Goal: Task Accomplishment & Management: Use online tool/utility

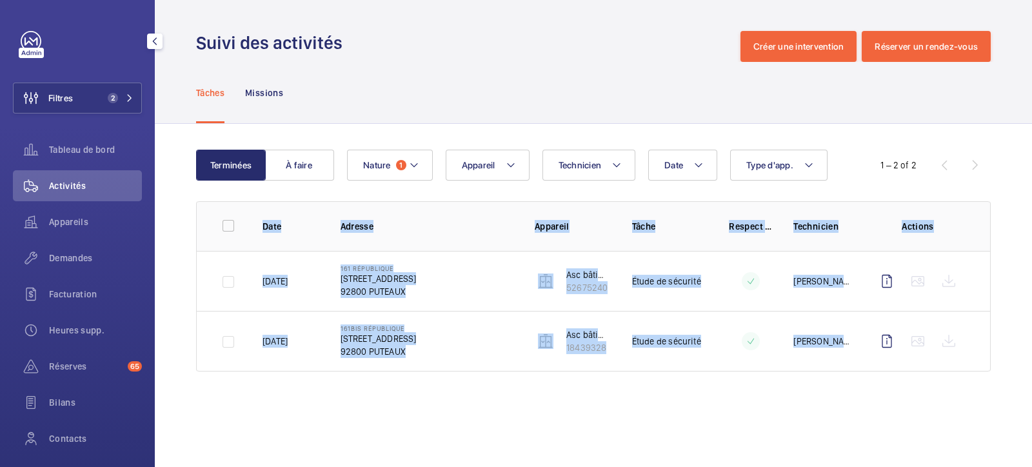
drag, startPoint x: 0, startPoint y: 0, endPoint x: 37, endPoint y: 45, distance: 58.7
click at [37, 45] on link at bounding box center [31, 41] width 21 height 21
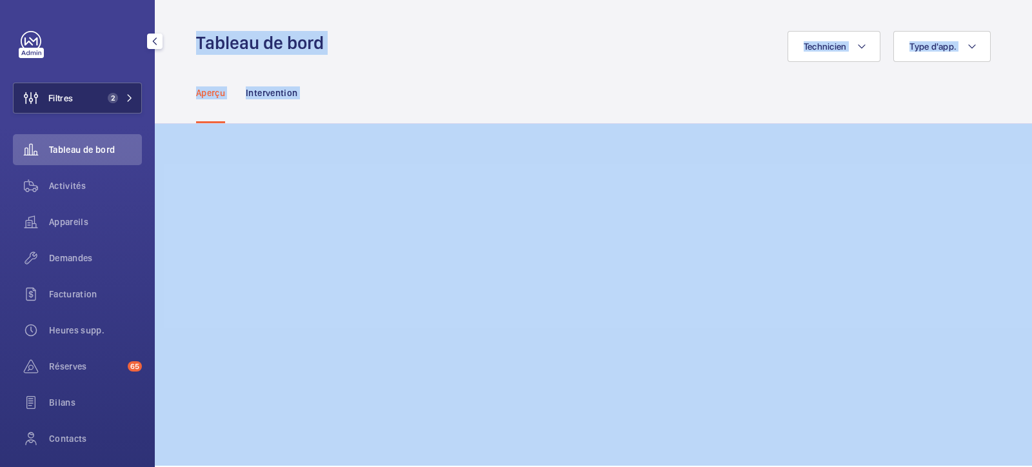
click at [105, 106] on button "Filtres 2" at bounding box center [77, 98] width 129 height 31
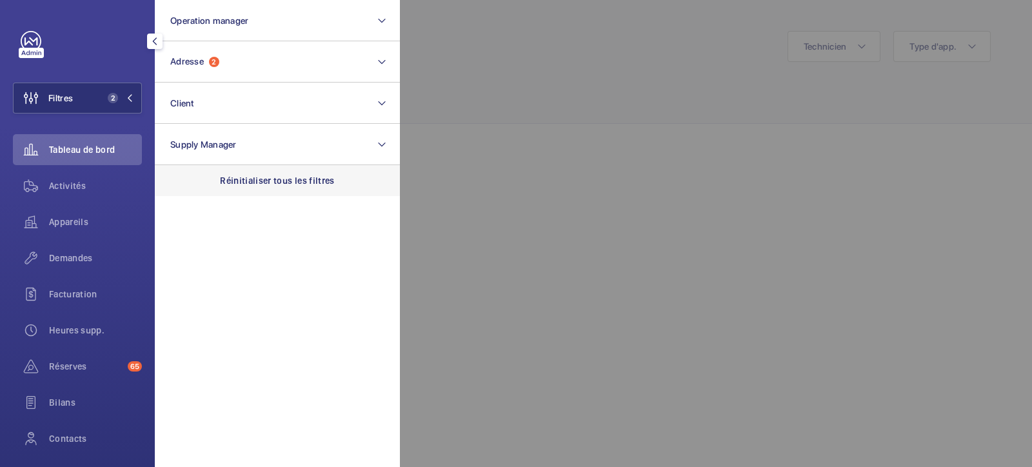
click at [259, 189] on div "Réinitialiser tous les filtres" at bounding box center [277, 180] width 245 height 31
click at [481, 72] on div at bounding box center [916, 233] width 1032 height 467
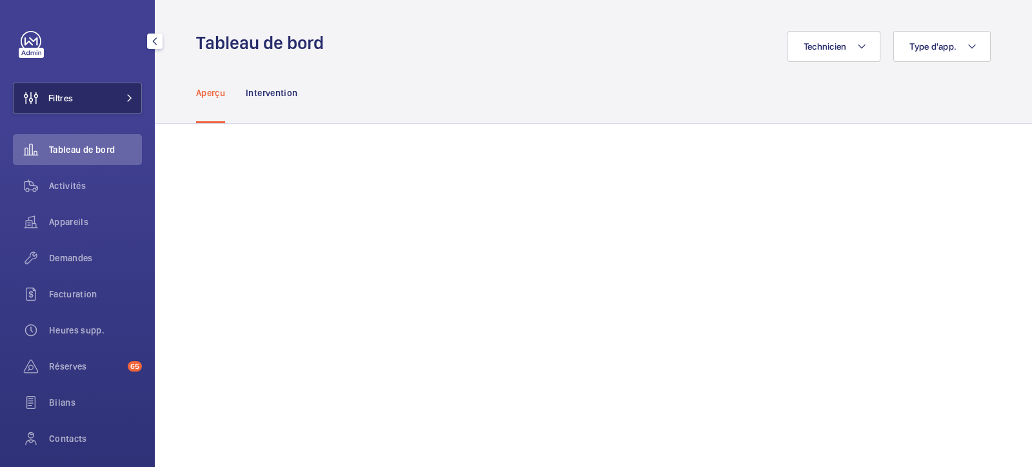
click at [97, 98] on button "Filtres" at bounding box center [77, 98] width 129 height 31
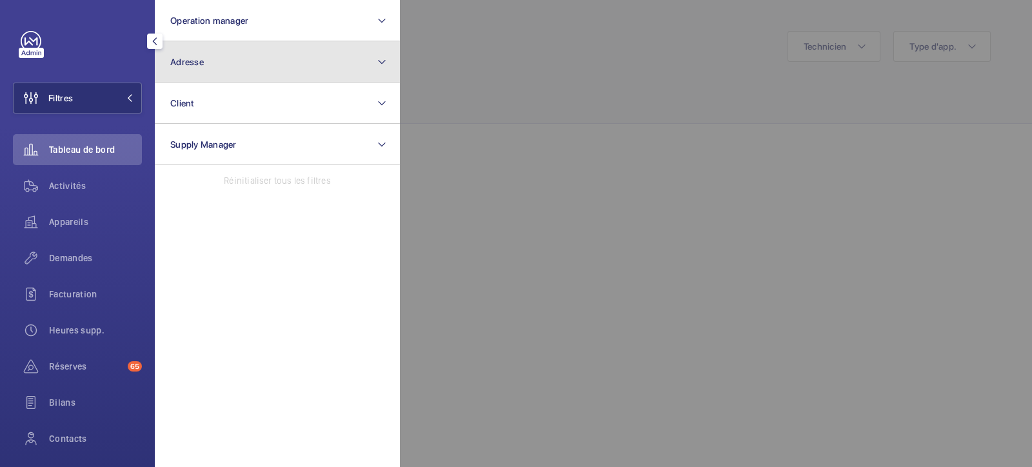
click at [206, 63] on button "Adresse" at bounding box center [277, 61] width 245 height 41
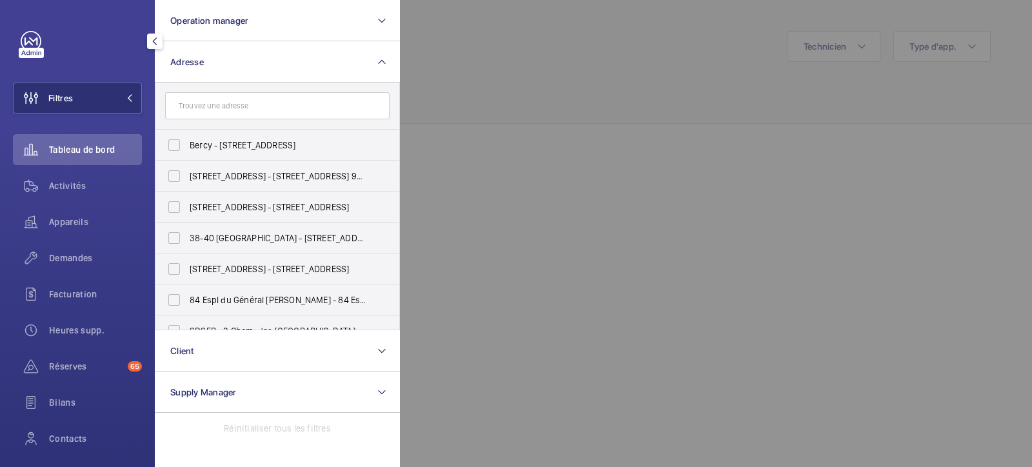
click at [208, 111] on input "text" at bounding box center [277, 105] width 225 height 27
click at [587, 21] on div at bounding box center [916, 233] width 1032 height 467
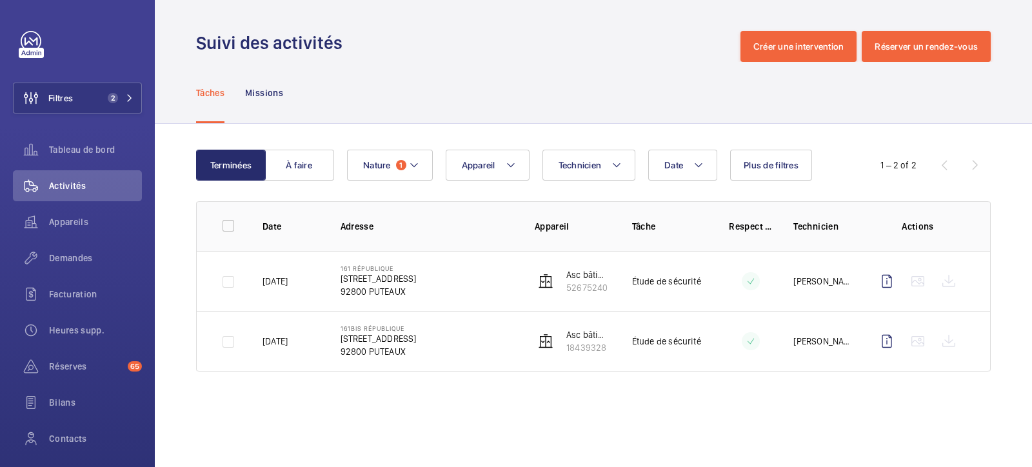
click at [475, 87] on div "Tâches Missions" at bounding box center [593, 92] width 795 height 61
drag, startPoint x: 407, startPoint y: 295, endPoint x: 337, endPoint y: 283, distance: 71.4
click at [337, 283] on td "[GEOGRAPHIC_DATA][STREET_ADDRESS]" at bounding box center [417, 281] width 194 height 60
copy div "[STREET_ADDRESS]"
drag, startPoint x: 412, startPoint y: 353, endPoint x: 339, endPoint y: 343, distance: 73.0
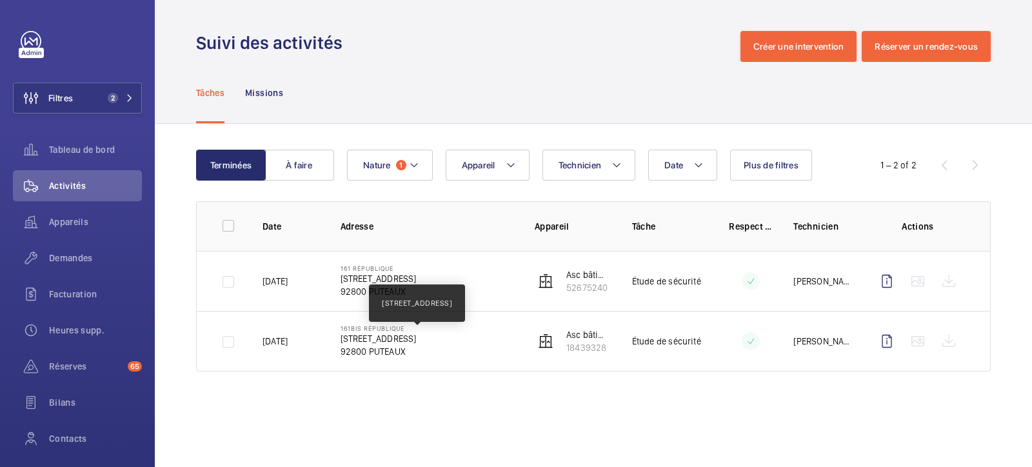
click at [341, 343] on div "[GEOGRAPHIC_DATA][STREET_ADDRESS]" at bounding box center [379, 342] width 76 height 34
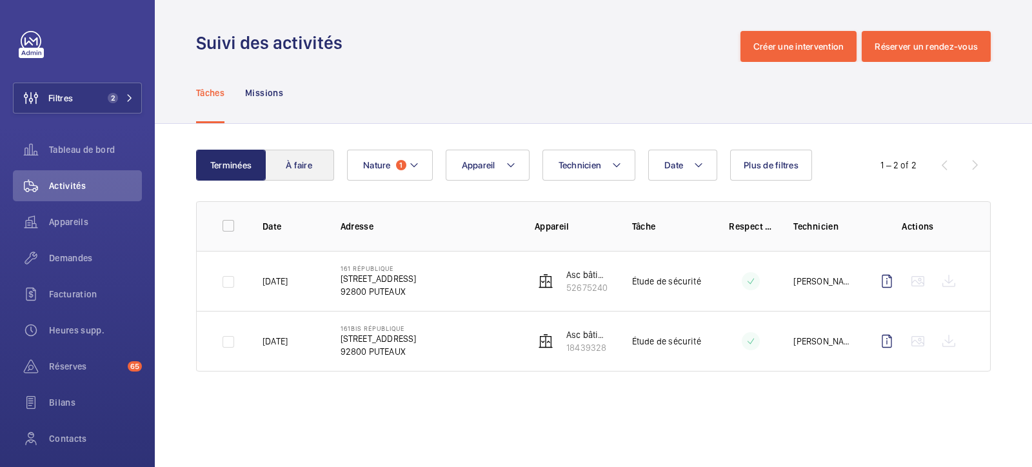
copy div "[STREET_ADDRESS]"
click at [552, 403] on wm-front-admin-operations-monitoring "Suivi des activités Créer une intervention Réserver un rendez-vous Tâches Missi…" at bounding box center [594, 233] width 878 height 467
